Goal: Task Accomplishment & Management: Manage account settings

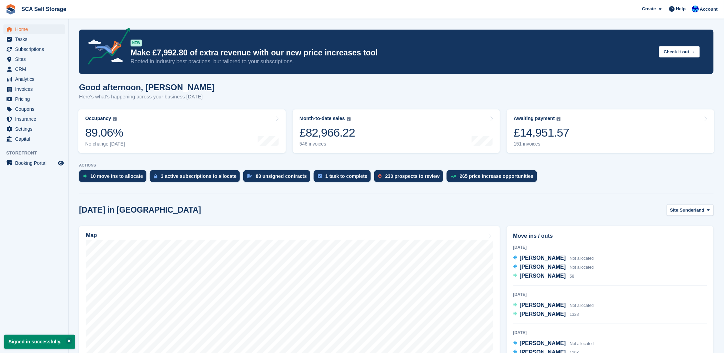
scroll to position [38, 0]
click at [544, 266] on span "[PERSON_NAME]" at bounding box center [543, 267] width 46 height 6
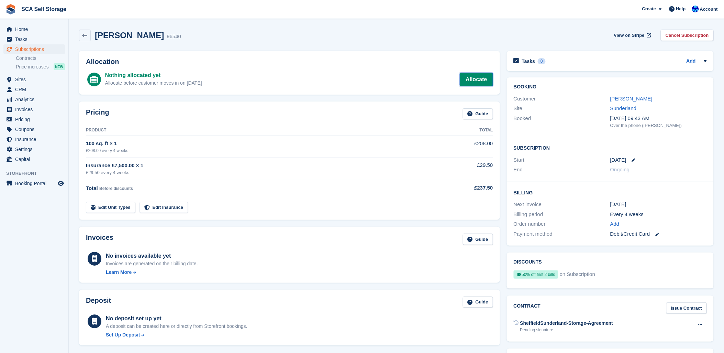
click at [483, 83] on link "Allocate" at bounding box center [476, 80] width 33 height 14
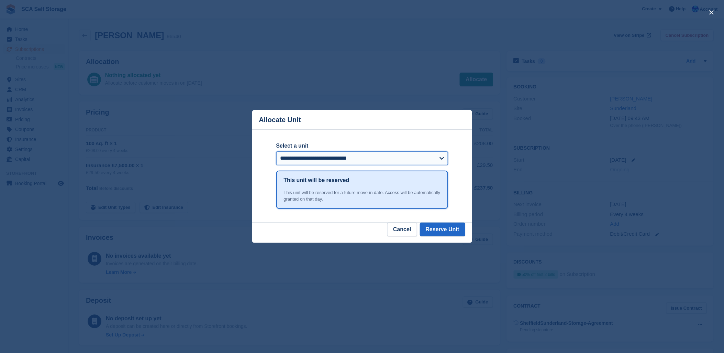
click at [295, 164] on select "**********" at bounding box center [362, 158] width 172 height 14
drag, startPoint x: 202, startPoint y: 27, endPoint x: 183, endPoint y: 28, distance: 19.3
click at [195, 28] on div "close" at bounding box center [362, 176] width 724 height 353
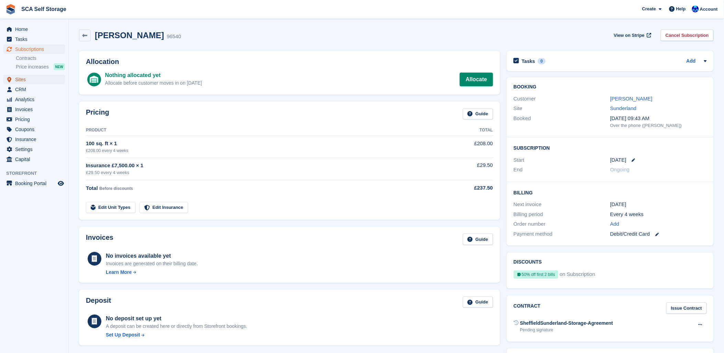
click at [16, 81] on span "Sites" at bounding box center [35, 80] width 41 height 10
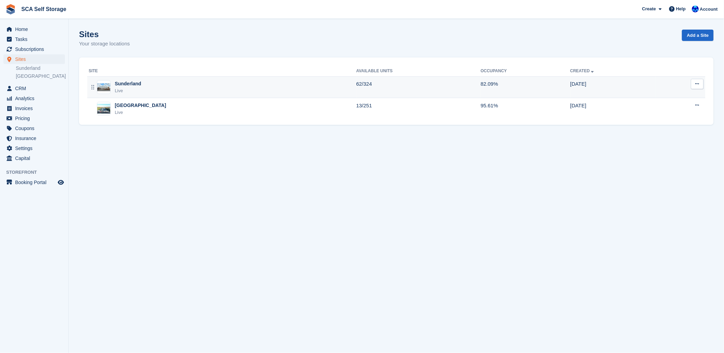
click at [152, 94] on div "Sunderland Live" at bounding box center [223, 87] width 268 height 14
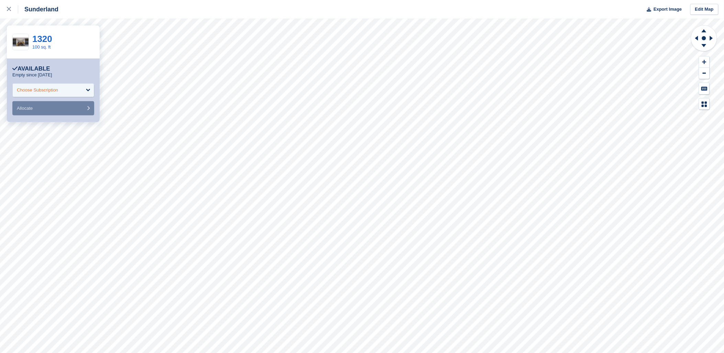
click at [51, 92] on div "Choose Subscription" at bounding box center [37, 90] width 41 height 7
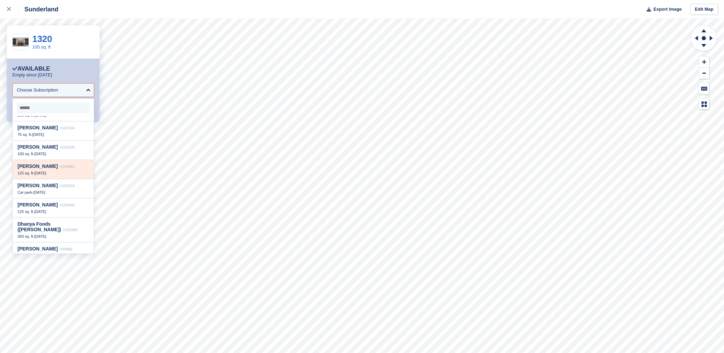
scroll to position [76, 0]
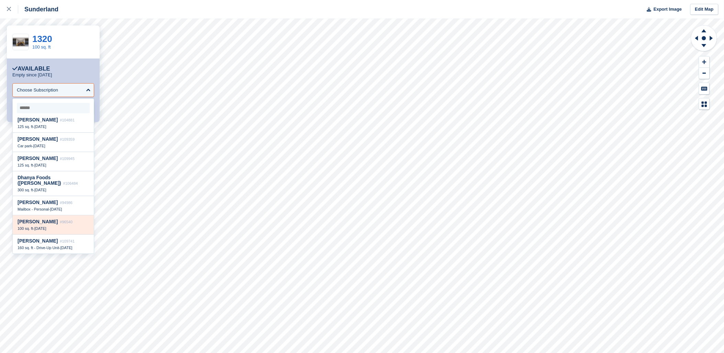
click at [46, 223] on span "[PERSON_NAME]" at bounding box center [38, 222] width 40 height 6
select select "*****"
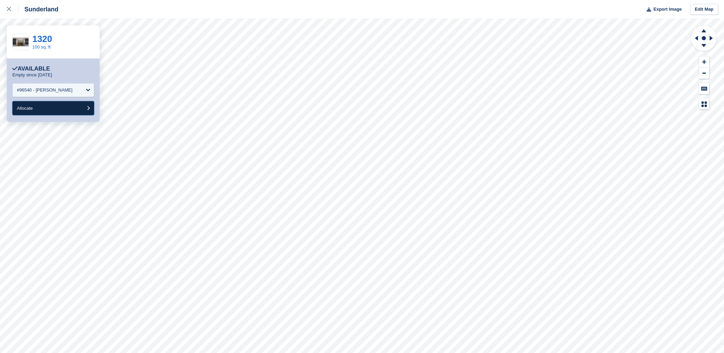
click at [62, 109] on button "Allocate" at bounding box center [53, 108] width 82 height 14
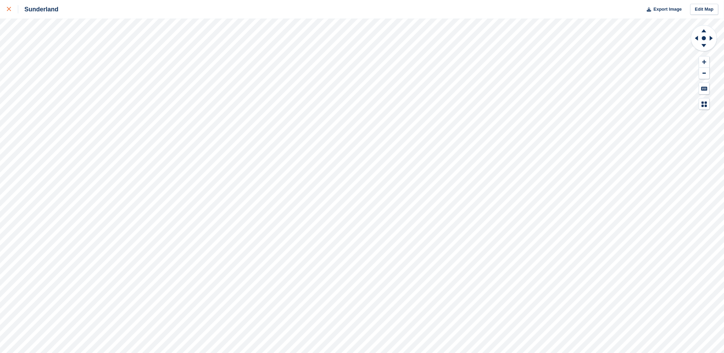
click at [8, 10] on icon at bounding box center [9, 9] width 4 height 4
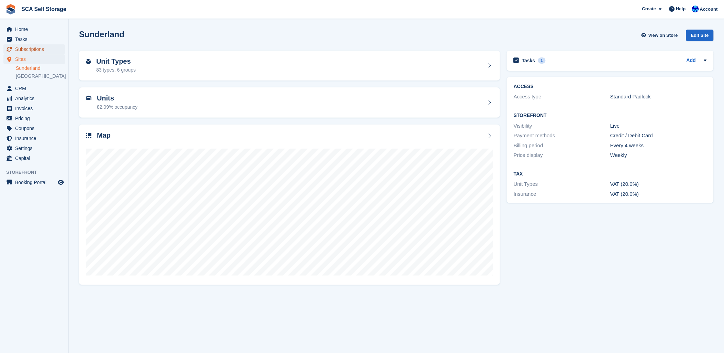
click at [23, 45] on span "Subscriptions" at bounding box center [35, 49] width 41 height 10
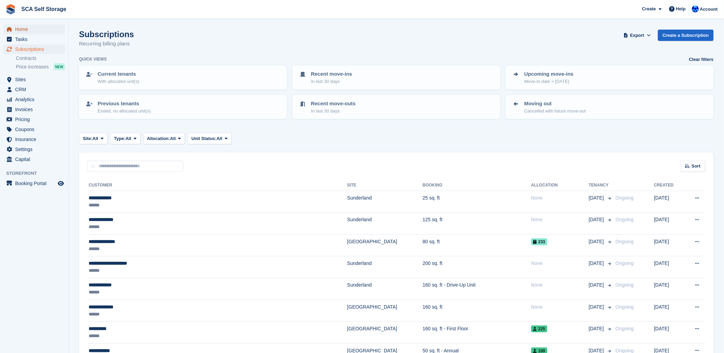
click at [25, 28] on span "Home" at bounding box center [35, 29] width 41 height 10
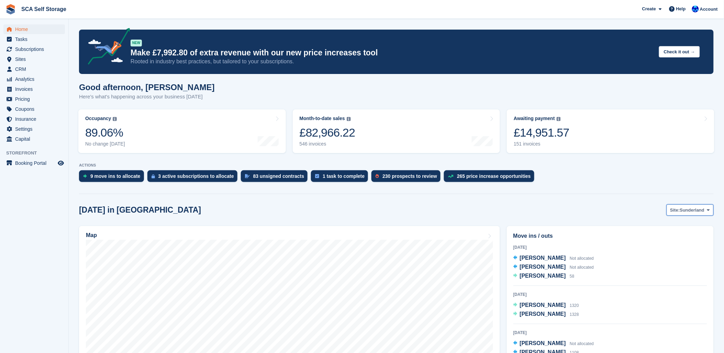
click at [685, 211] on span "Sunderland" at bounding box center [692, 210] width 25 height 7
click at [673, 242] on link "[GEOGRAPHIC_DATA]" at bounding box center [680, 238] width 62 height 12
